Goal: Task Accomplishment & Management: Manage account settings

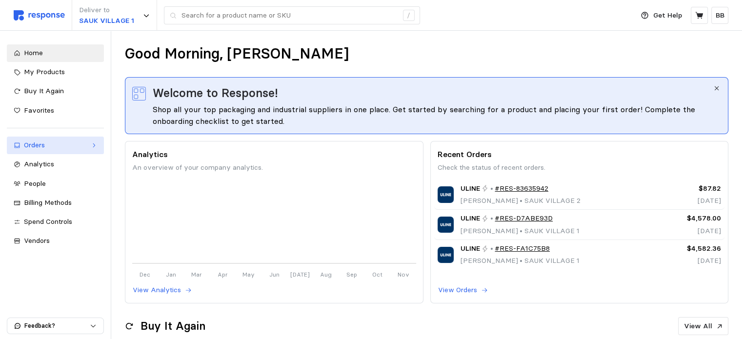
click at [47, 143] on div "Orders" at bounding box center [55, 145] width 63 height 11
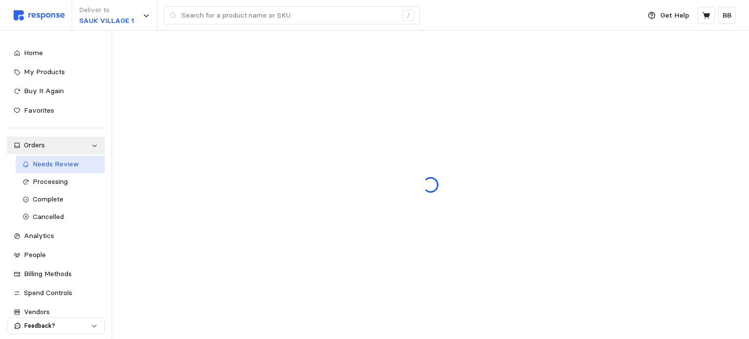
click at [55, 165] on span "Needs Review" at bounding box center [56, 163] width 46 height 9
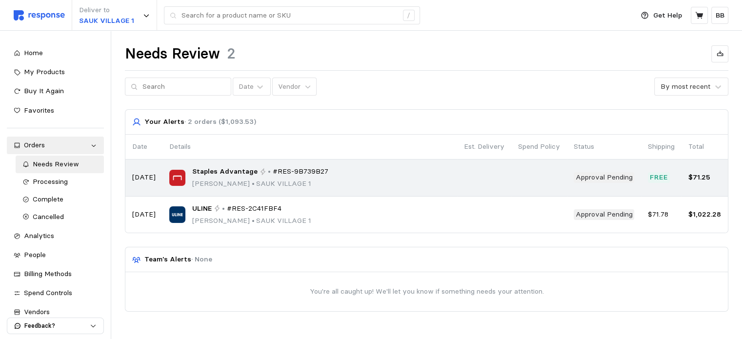
click at [331, 182] on div "Staples Advantage • #RES-9B739B27 [PERSON_NAME] • [GEOGRAPHIC_DATA] 1" at bounding box center [309, 177] width 281 height 23
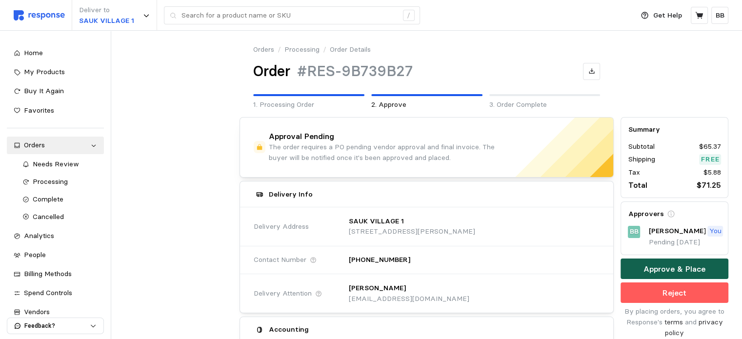
click at [660, 271] on p "Approve & Place" at bounding box center [674, 269] width 62 height 12
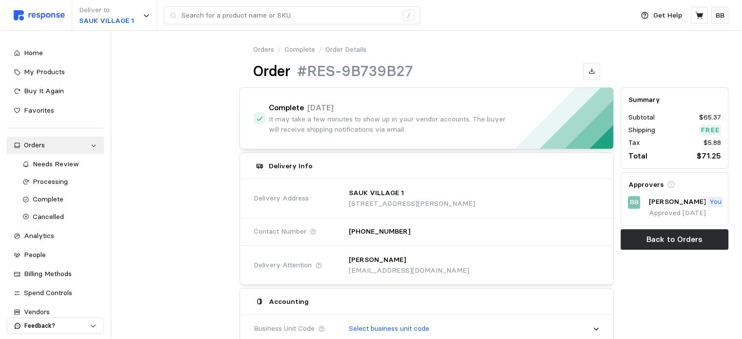
click at [265, 50] on link "Orders" at bounding box center [263, 49] width 21 height 11
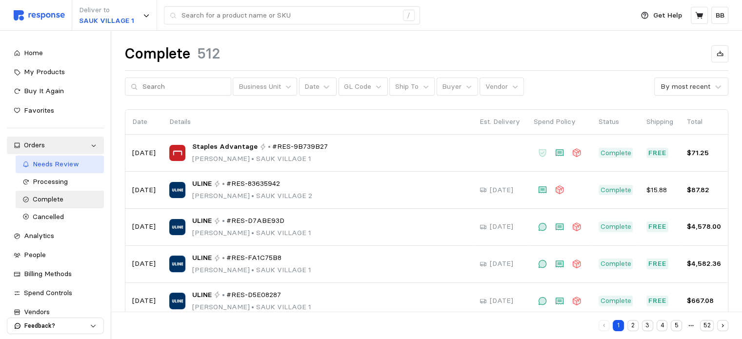
click at [66, 159] on span "Needs Review" at bounding box center [56, 163] width 46 height 9
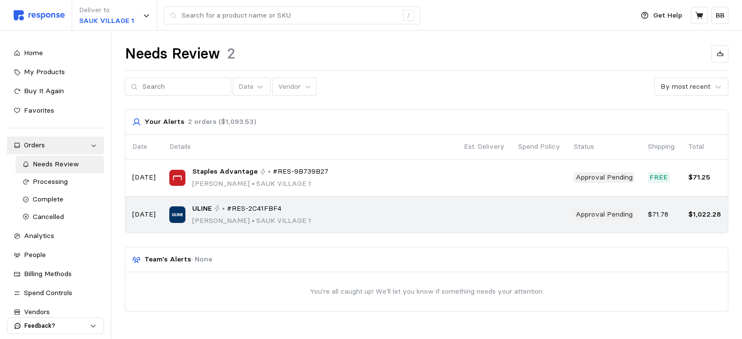
click at [425, 222] on div "ULINE • #RES-2C41FBF4 [PERSON_NAME] • [GEOGRAPHIC_DATA] 1" at bounding box center [309, 214] width 281 height 23
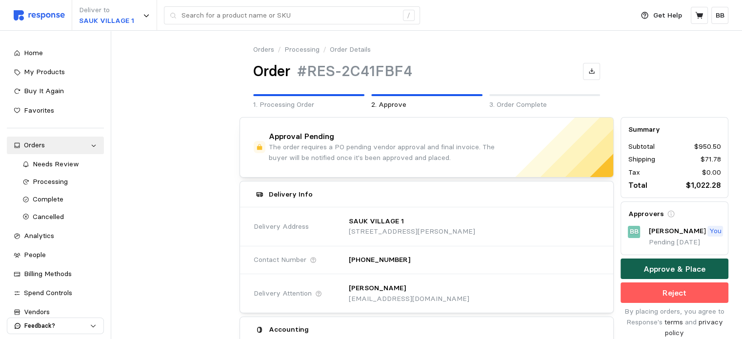
click at [669, 267] on p "Approve & Place" at bounding box center [674, 269] width 62 height 12
